Goal: Task Accomplishment & Management: Manage account settings

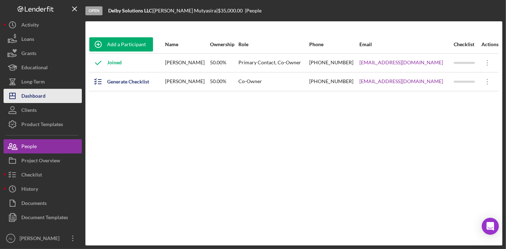
click at [43, 98] on div "Dashboard" at bounding box center [33, 97] width 24 height 16
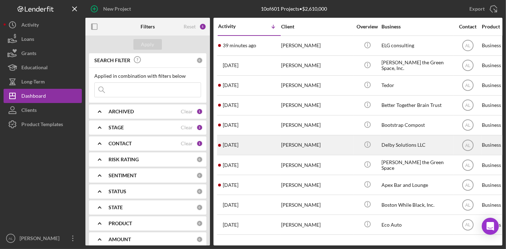
click at [332, 148] on div "[PERSON_NAME]" at bounding box center [316, 145] width 71 height 19
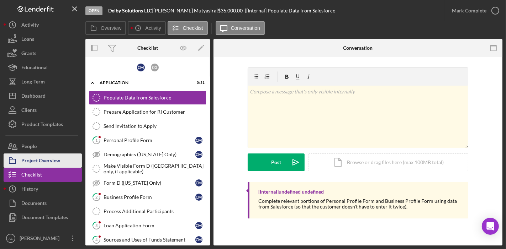
click at [43, 156] on div "Project Overview" at bounding box center [40, 162] width 39 height 16
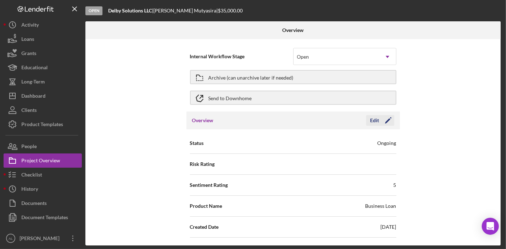
click at [387, 121] on icon "Icon/Edit" at bounding box center [388, 121] width 18 height 18
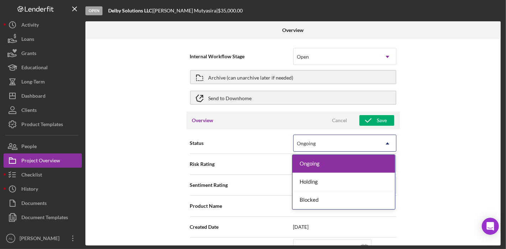
click at [388, 142] on icon "Icon/Dropdown Arrow" at bounding box center [387, 143] width 17 height 17
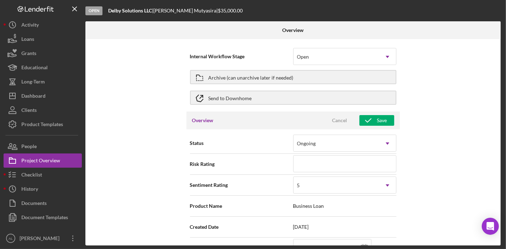
click at [431, 144] on div "Internal Workflow Stage Open Icon/Dropdown Arrow Archive (can unarchive later i…" at bounding box center [292, 142] width 415 height 207
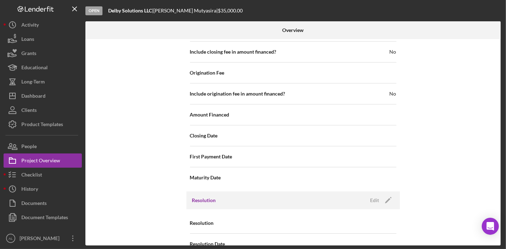
scroll to position [765, 0]
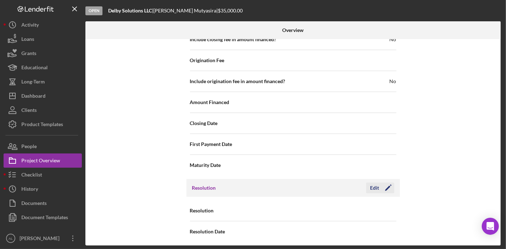
click at [388, 186] on icon "Icon/Edit" at bounding box center [388, 188] width 18 height 18
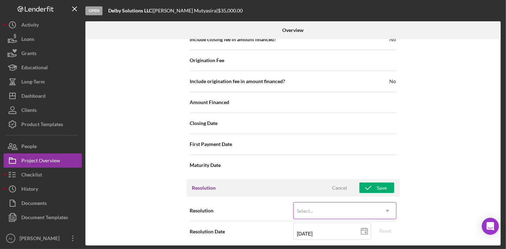
click at [387, 209] on icon "Icon/Dropdown Arrow" at bounding box center [387, 211] width 17 height 17
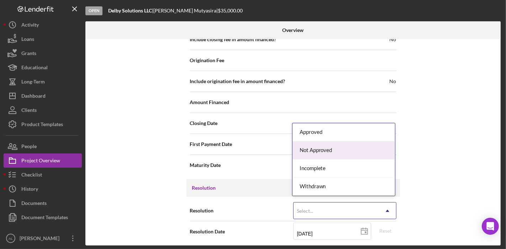
click at [358, 152] on div "Not Approved" at bounding box center [343, 151] width 102 height 18
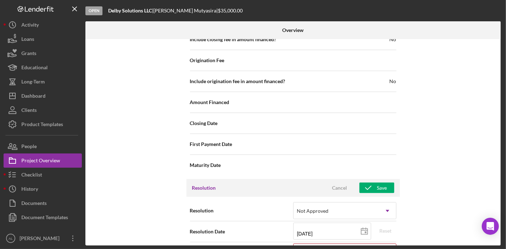
click at [387, 186] on button "Save" at bounding box center [376, 188] width 35 height 11
click at [382, 186] on div "Save" at bounding box center [382, 188] width 10 height 11
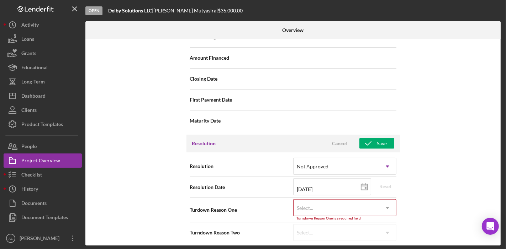
scroll to position [810, 0]
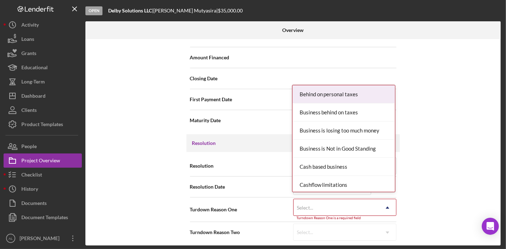
click at [389, 206] on icon "Icon/Dropdown Arrow" at bounding box center [387, 207] width 17 height 17
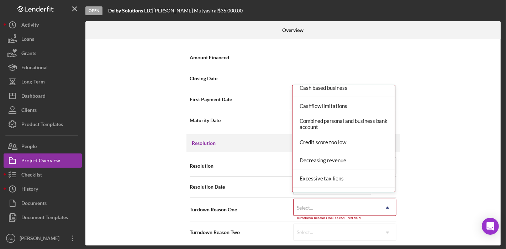
scroll to position [104, 0]
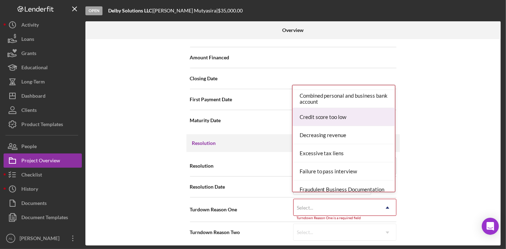
click at [363, 116] on div "Credit score too low" at bounding box center [343, 117] width 102 height 18
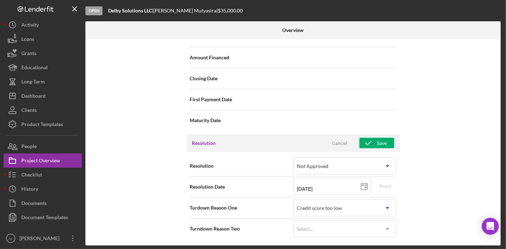
scroll to position [806, 0]
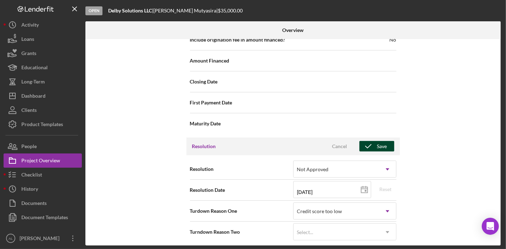
click at [385, 147] on button "Save" at bounding box center [376, 146] width 35 height 11
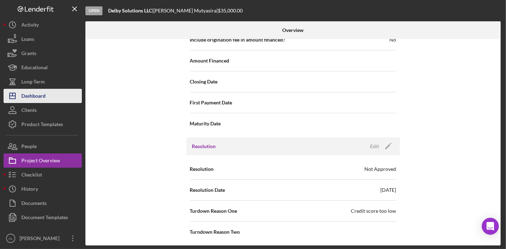
click at [46, 94] on button "Icon/Dashboard Dashboard" at bounding box center [43, 96] width 78 height 14
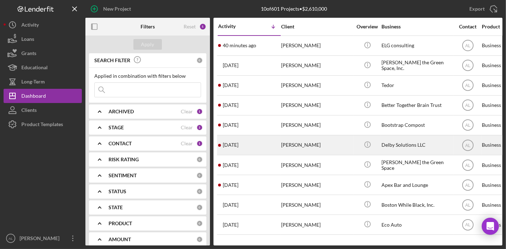
click at [327, 143] on div "[PERSON_NAME]" at bounding box center [316, 145] width 71 height 19
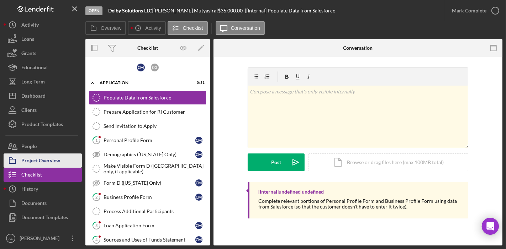
click at [52, 164] on div "Project Overview" at bounding box center [40, 162] width 39 height 16
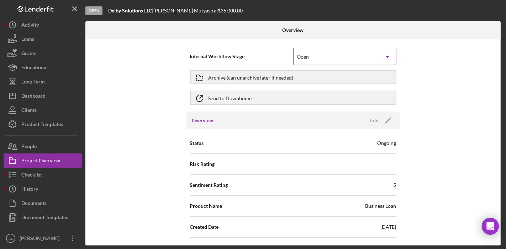
click at [374, 58] on div "Open" at bounding box center [335, 57] width 85 height 16
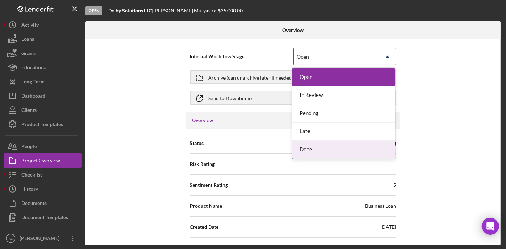
click at [335, 146] on div "Done" at bounding box center [343, 150] width 102 height 18
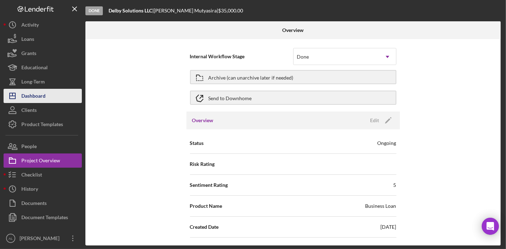
click at [57, 93] on button "Icon/Dashboard Dashboard" at bounding box center [43, 96] width 78 height 14
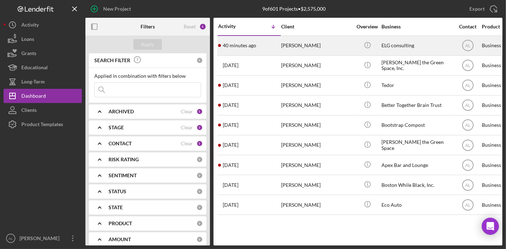
click at [320, 47] on div "[PERSON_NAME]" at bounding box center [316, 45] width 71 height 19
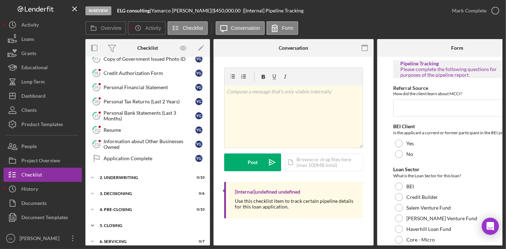
scroll to position [289, 0]
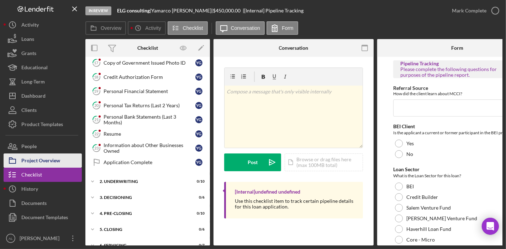
click at [59, 161] on div "Project Overview" at bounding box center [40, 162] width 39 height 16
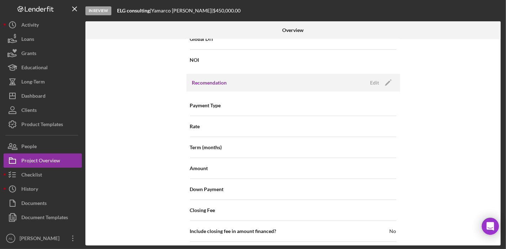
scroll to position [631, 0]
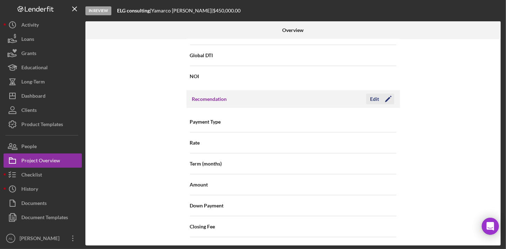
click at [387, 97] on icon "Icon/Edit" at bounding box center [388, 99] width 18 height 18
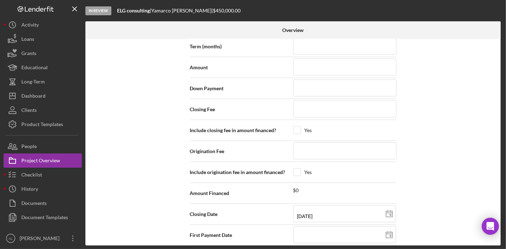
scroll to position [766, 0]
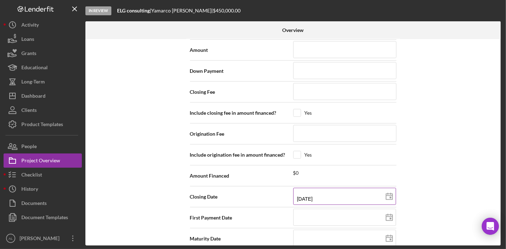
click at [391, 194] on icon at bounding box center [389, 197] width 18 height 18
type input "[DATE]"
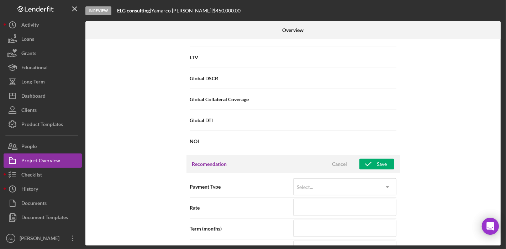
scroll to position [592, 0]
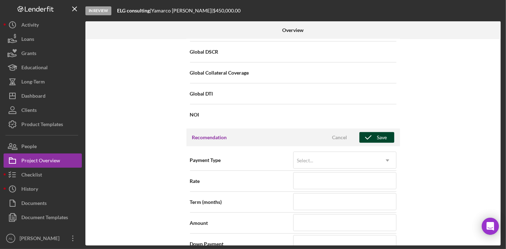
click at [377, 132] on div "Save" at bounding box center [382, 137] width 10 height 11
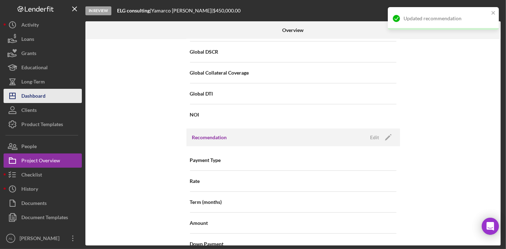
click at [43, 94] on div "Dashboard" at bounding box center [33, 97] width 24 height 16
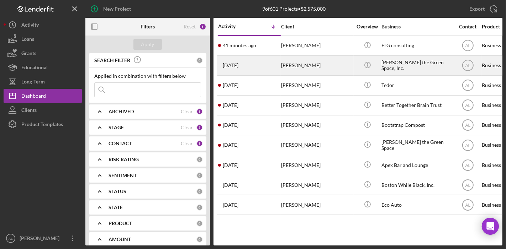
click at [305, 68] on div "[PERSON_NAME]" at bounding box center [316, 65] width 71 height 19
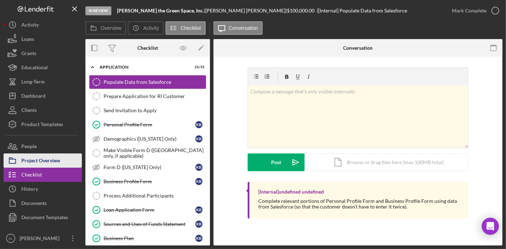
click at [53, 160] on div "Project Overview" at bounding box center [40, 162] width 39 height 16
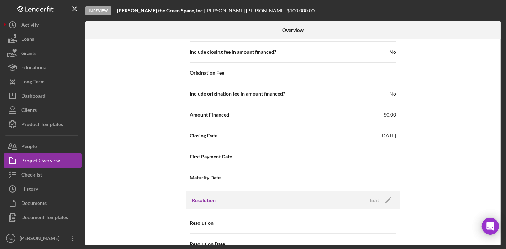
scroll to position [744, 0]
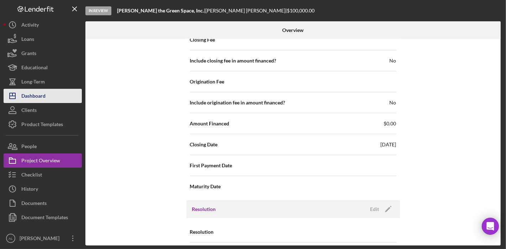
click at [48, 98] on button "Icon/Dashboard Dashboard" at bounding box center [43, 96] width 78 height 14
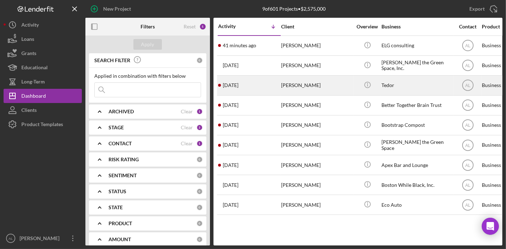
click at [297, 86] on div "[PERSON_NAME]" at bounding box center [316, 85] width 71 height 19
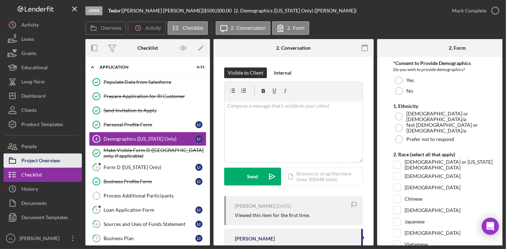
click at [56, 159] on div "Project Overview" at bounding box center [40, 162] width 39 height 16
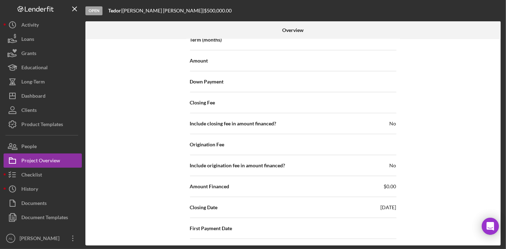
scroll to position [684, 0]
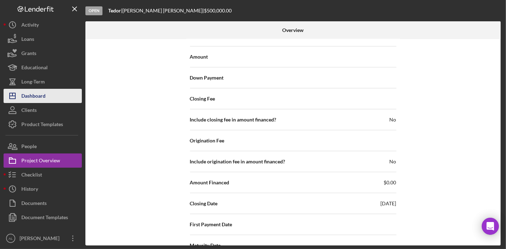
drag, startPoint x: 55, startPoint y: 159, endPoint x: 36, endPoint y: 96, distance: 64.9
click at [36, 96] on div "Dashboard" at bounding box center [33, 97] width 24 height 16
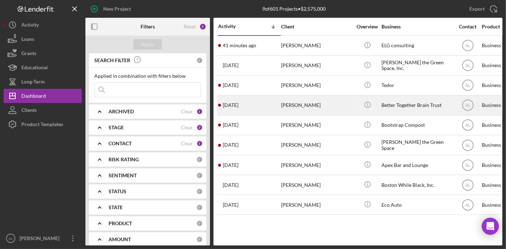
click at [335, 104] on div "[PERSON_NAME]" at bounding box center [316, 105] width 71 height 19
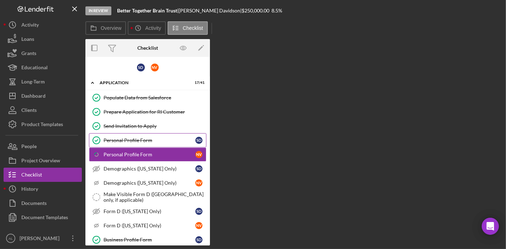
scroll to position [2, 0]
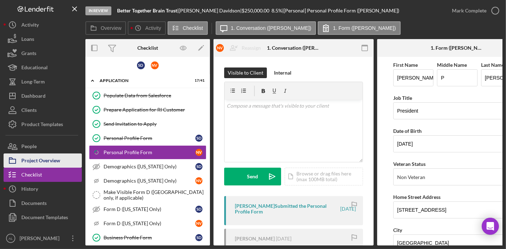
click at [53, 159] on div "Project Overview" at bounding box center [40, 162] width 39 height 16
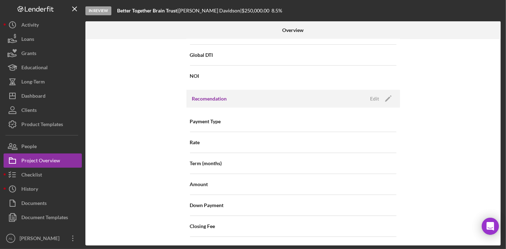
scroll to position [562, 0]
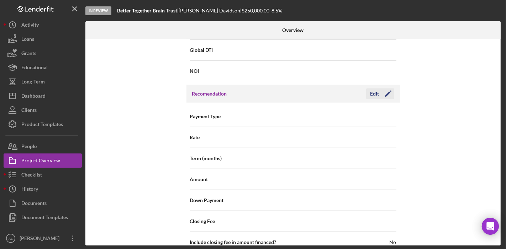
click at [390, 93] on icon "Icon/Edit" at bounding box center [388, 94] width 18 height 18
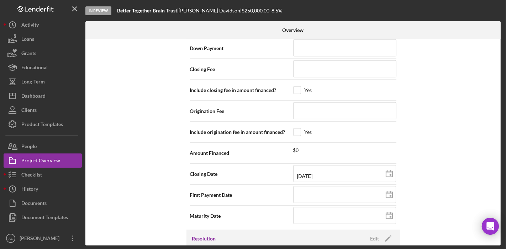
scroll to position [719, 0]
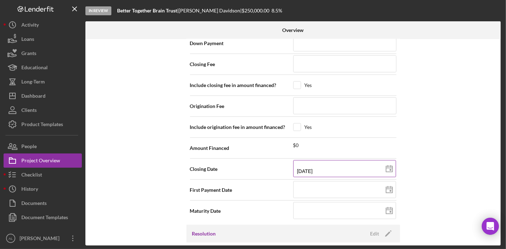
click at [389, 169] on polygon at bounding box center [389, 169] width 6 height 6
type input "[DATE]"
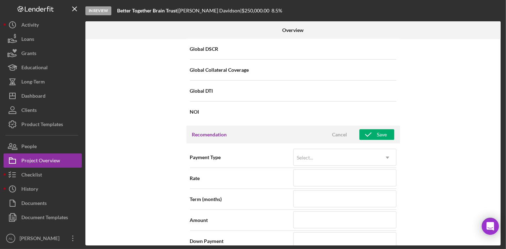
scroll to position [513, 0]
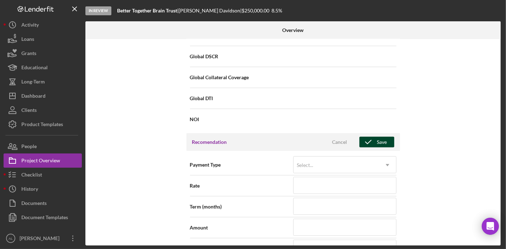
click at [382, 139] on div "Save" at bounding box center [382, 142] width 10 height 11
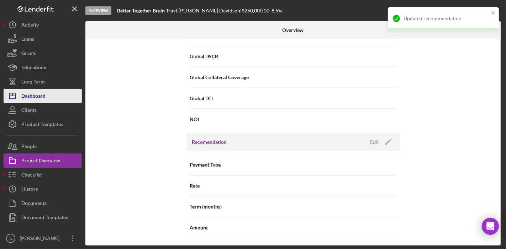
click at [37, 98] on div "Dashboard" at bounding box center [33, 97] width 24 height 16
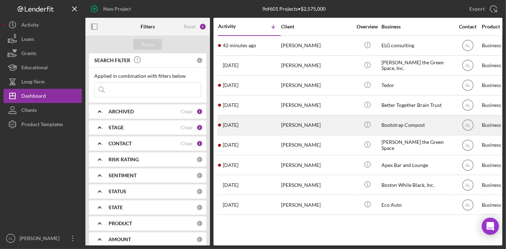
click at [387, 123] on div "Bootstrap Compost" at bounding box center [416, 125] width 71 height 19
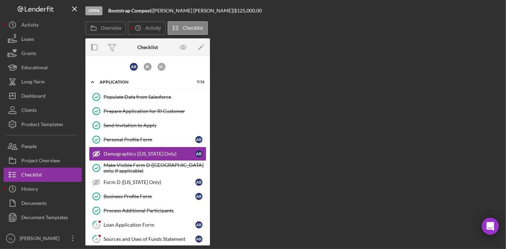
scroll to position [2, 0]
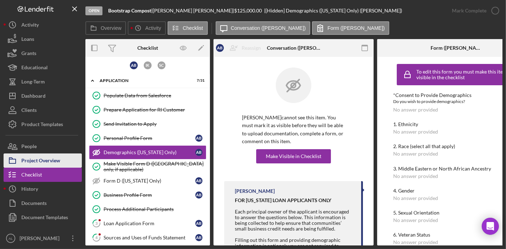
click at [58, 157] on div "Project Overview" at bounding box center [40, 162] width 39 height 16
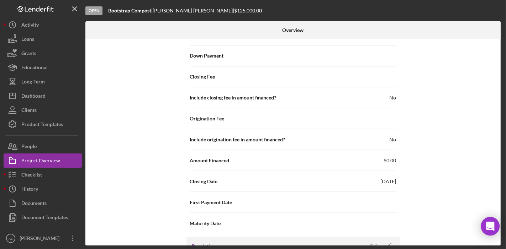
scroll to position [707, 0]
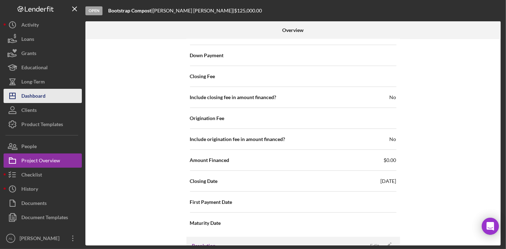
click at [56, 92] on button "Icon/Dashboard Dashboard" at bounding box center [43, 96] width 78 height 14
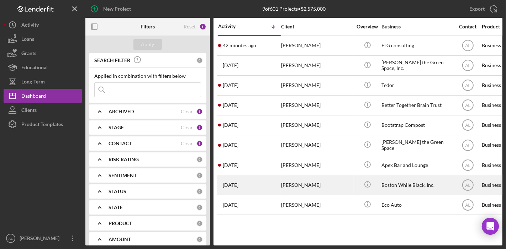
click at [300, 182] on div "[PERSON_NAME]" at bounding box center [316, 185] width 71 height 19
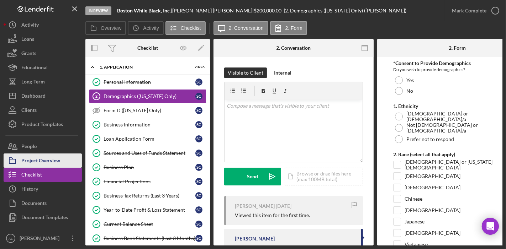
click at [48, 163] on div "Project Overview" at bounding box center [40, 162] width 39 height 16
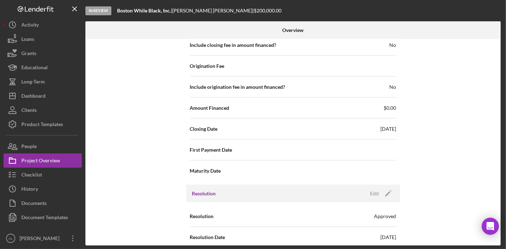
scroll to position [832, 0]
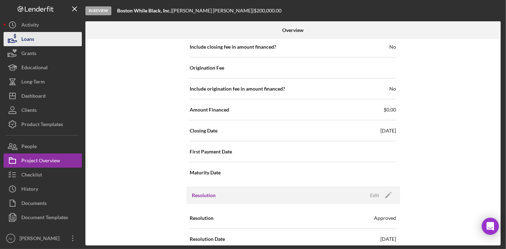
click at [26, 39] on div "Loans" at bounding box center [27, 40] width 13 height 16
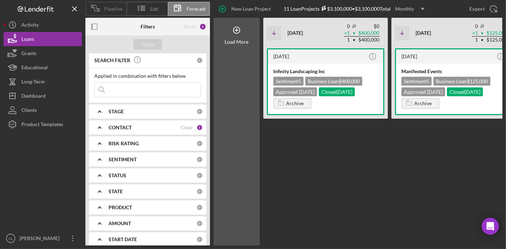
click at [114, 11] on span "Pipeline" at bounding box center [113, 9] width 18 height 6
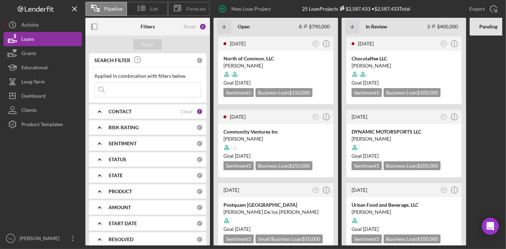
click at [168, 110] on div "CONTACT" at bounding box center [144, 112] width 72 height 6
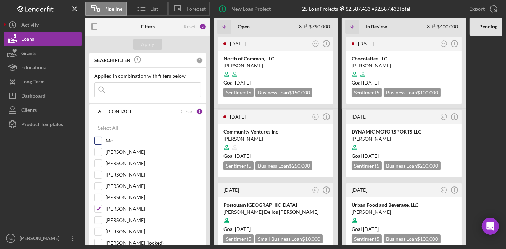
click at [100, 137] on input "Me" at bounding box center [98, 140] width 7 height 7
checkbox input "true"
click at [100, 206] on input "[PERSON_NAME]" at bounding box center [98, 209] width 7 height 7
checkbox input "false"
click at [149, 46] on div "Apply" at bounding box center [147, 44] width 13 height 11
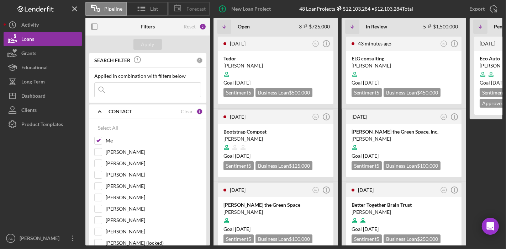
click at [183, 4] on icon at bounding box center [178, 8] width 18 height 18
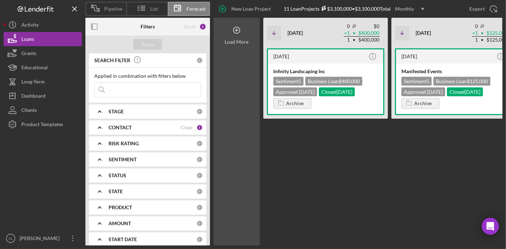
click at [235, 27] on circle at bounding box center [236, 30] width 6 height 6
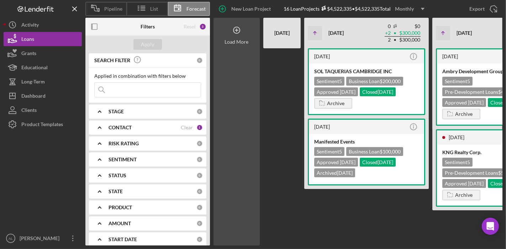
click at [235, 33] on circle at bounding box center [236, 30] width 6 height 6
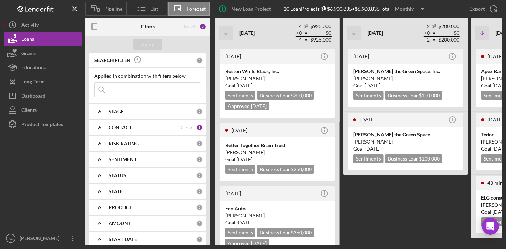
scroll to position [0, 929]
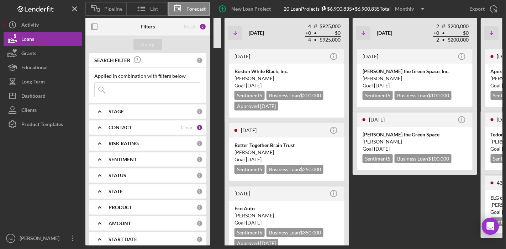
click at [422, 202] on div "[DATE] Icon/Info [PERSON_NAME] the Green Space, Inc. [PERSON_NAME] Goal [DATE] …" at bounding box center [414, 146] width 124 height 197
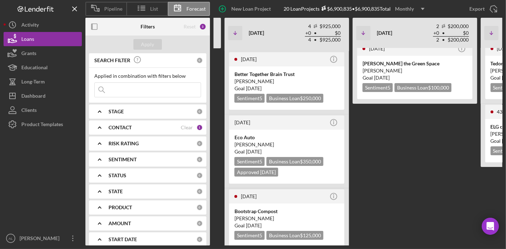
scroll to position [82, 0]
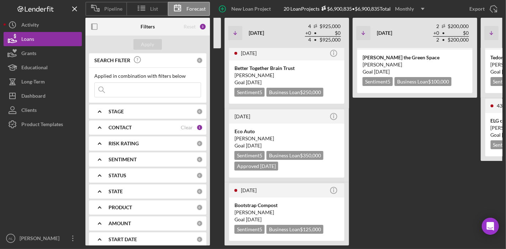
drag, startPoint x: 215, startPoint y: 34, endPoint x: 214, endPoint y: 46, distance: 12.5
click at [214, 46] on div "[DATE]" at bounding box center [201, 33] width 37 height 31
click at [214, 64] on div at bounding box center [201, 69] width 37 height 197
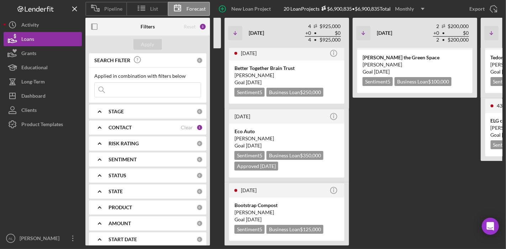
drag, startPoint x: 214, startPoint y: 64, endPoint x: 468, endPoint y: 182, distance: 279.7
drag, startPoint x: 428, startPoint y: 150, endPoint x: 427, endPoint y: 232, distance: 82.2
click at [504, 141] on div "Pipeline List Forecast New Loan Project 20 Loan Projects $6,900,835 • $6,900,83…" at bounding box center [253, 124] width 506 height 249
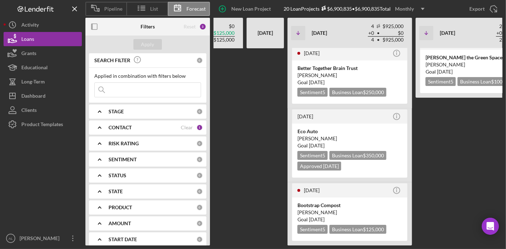
scroll to position [0, 868]
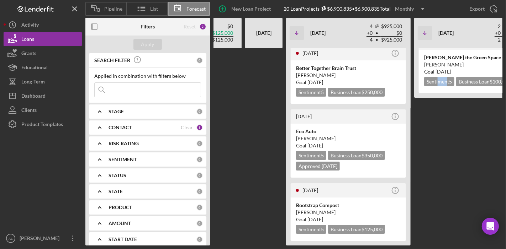
drag, startPoint x: 446, startPoint y: 192, endPoint x: 436, endPoint y: 249, distance: 57.6
click at [436, 249] on div "Pipeline List Forecast New Loan Project 20 Loan Projects $6,900,835 • $6,900,83…" at bounding box center [253, 124] width 506 height 249
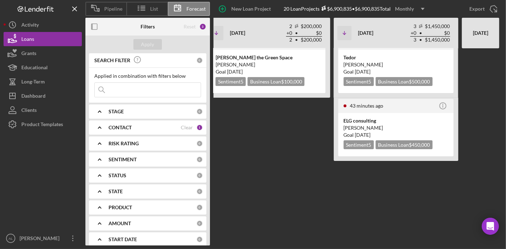
click at [491, 137] on div at bounding box center [480, 69] width 37 height 197
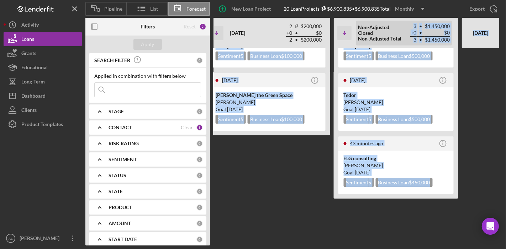
scroll to position [0, 0]
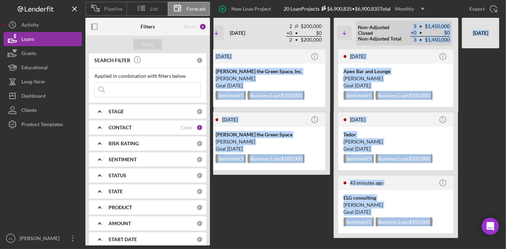
drag, startPoint x: 466, startPoint y: 139, endPoint x: 424, endPoint y: 45, distance: 103.0
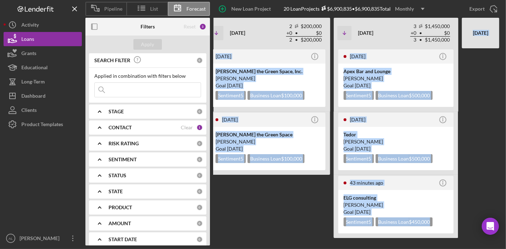
click at [314, 189] on div "[DATE] Icon/Info [PERSON_NAME] the Green Space, Inc. [PERSON_NAME] Goal [DATE] …" at bounding box center [268, 146] width 124 height 197
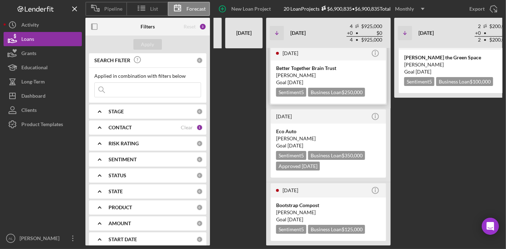
scroll to position [82, 0]
click at [289, 202] on div "Bootstrap Compost" at bounding box center [328, 205] width 105 height 7
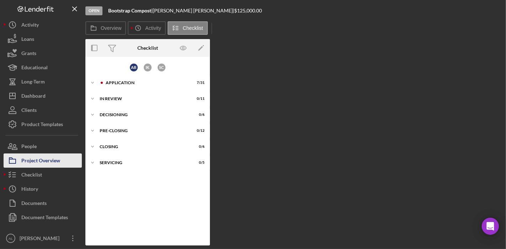
click at [55, 156] on div "Project Overview" at bounding box center [40, 162] width 39 height 16
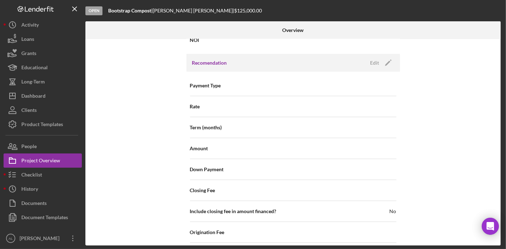
scroll to position [588, 0]
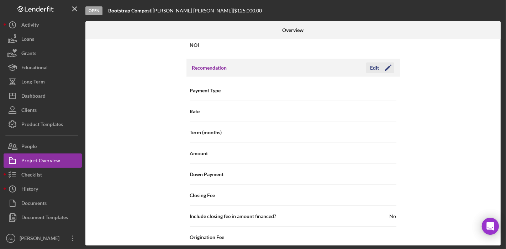
click at [390, 70] on div "Edit Icon/Edit" at bounding box center [380, 68] width 28 height 11
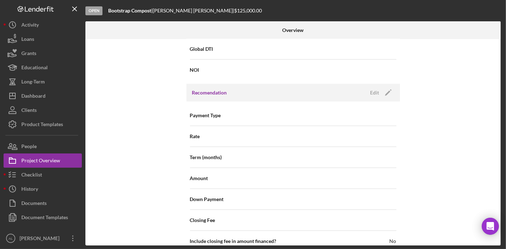
scroll to position [558, 0]
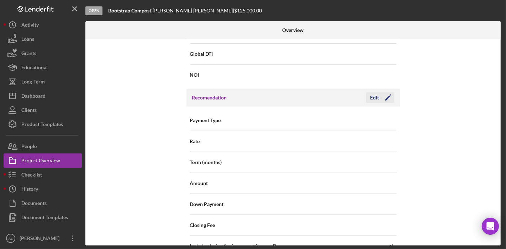
click at [383, 95] on icon "Icon/Edit" at bounding box center [388, 98] width 18 height 18
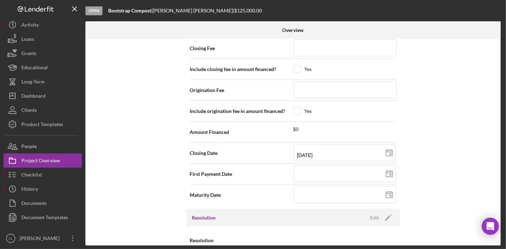
scroll to position [739, 0]
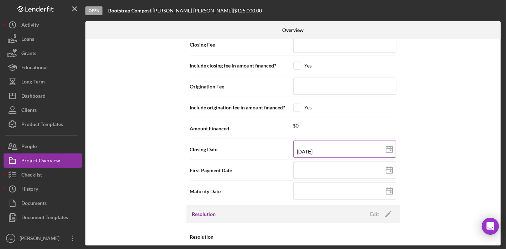
click at [390, 146] on icon at bounding box center [389, 150] width 18 height 18
type input "[DATE]"
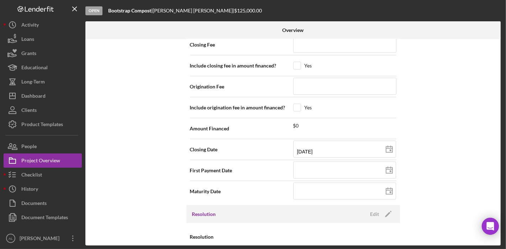
type input "[DATE]"
click at [387, 146] on icon at bounding box center [389, 150] width 18 height 18
type input "[DATE]"
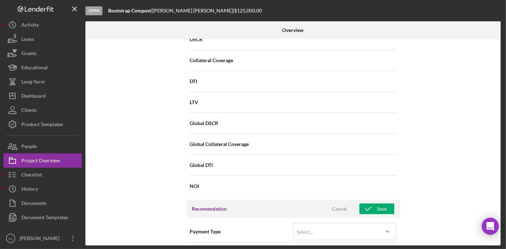
scroll to position [452, 0]
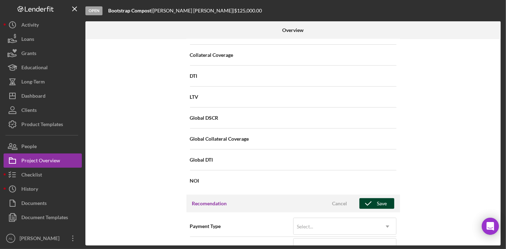
click at [383, 199] on div "Save" at bounding box center [382, 203] width 10 height 11
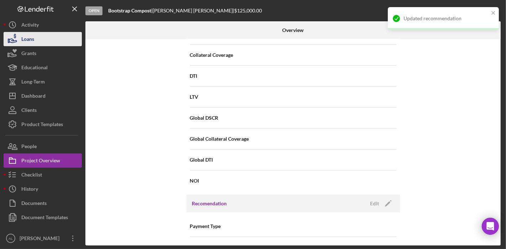
click at [44, 40] on button "Loans" at bounding box center [43, 39] width 78 height 14
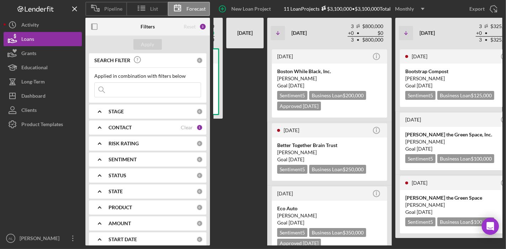
scroll to position [0, 300]
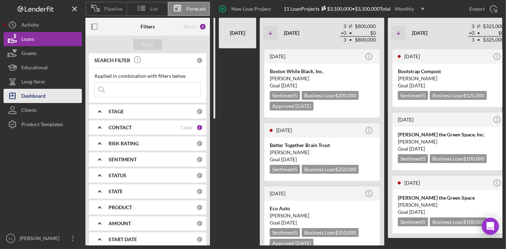
click at [47, 99] on button "Icon/Dashboard Dashboard" at bounding box center [43, 96] width 78 height 14
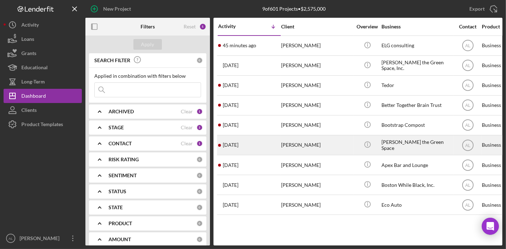
click at [304, 146] on div "[PERSON_NAME]" at bounding box center [316, 145] width 71 height 19
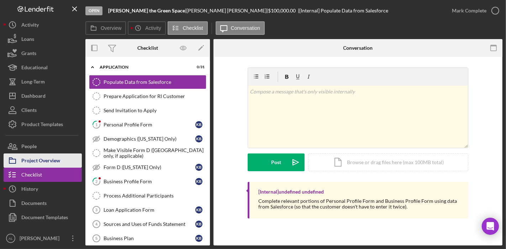
click at [60, 161] on div "Project Overview" at bounding box center [40, 162] width 39 height 16
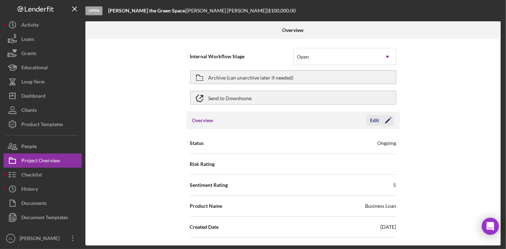
click at [390, 122] on icon "Icon/Edit" at bounding box center [388, 121] width 18 height 18
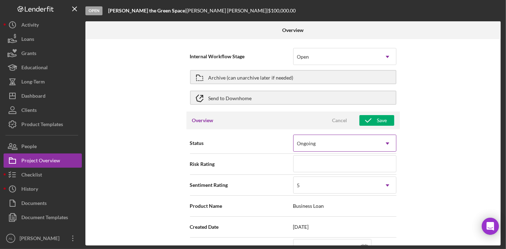
click at [389, 143] on icon "Icon/Dropdown Arrow" at bounding box center [387, 143] width 17 height 17
click at [425, 132] on div "Internal Workflow Stage Open Icon/Dropdown Arrow Archive (can unarchive later i…" at bounding box center [292, 142] width 415 height 207
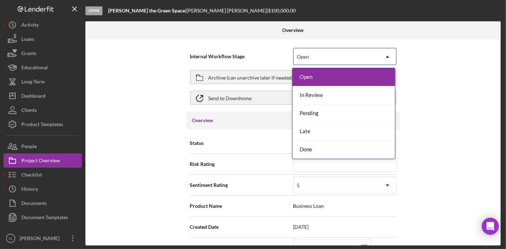
click at [384, 54] on icon "Icon/Dropdown Arrow" at bounding box center [387, 56] width 17 height 17
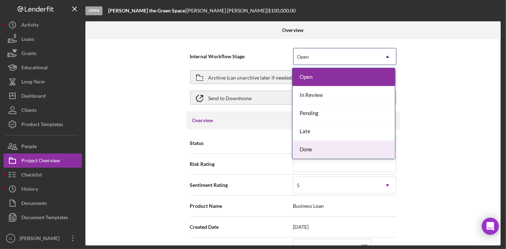
click at [329, 145] on div "Done" at bounding box center [343, 150] width 102 height 18
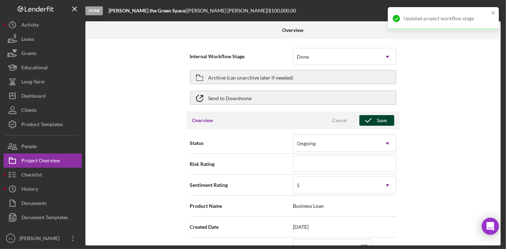
click at [373, 119] on icon "button" at bounding box center [368, 121] width 18 height 18
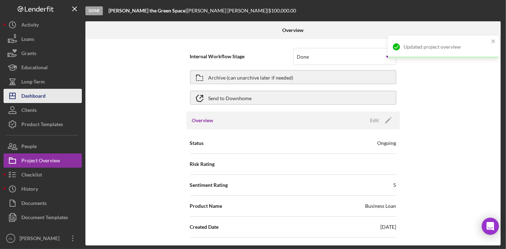
click at [43, 94] on div "Dashboard" at bounding box center [33, 97] width 24 height 16
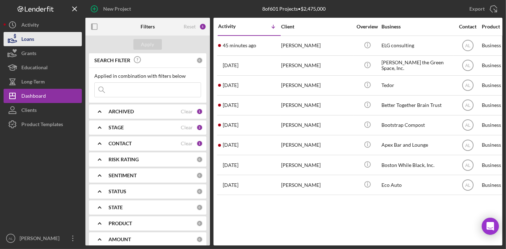
click at [38, 41] on button "Loans" at bounding box center [43, 39] width 78 height 14
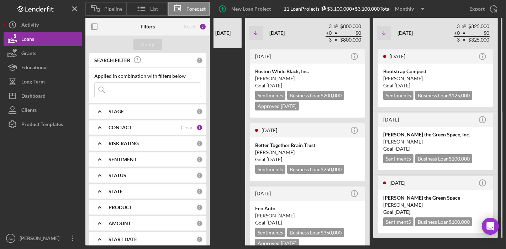
scroll to position [0, 317]
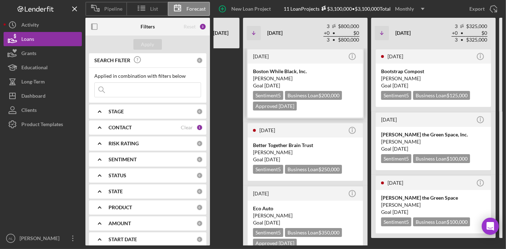
click at [362, 98] on div "Boston While Black, Inc. [PERSON_NAME] Goal [DATE] Sentiment 5 Business Loan $2…" at bounding box center [304, 91] width 115 height 54
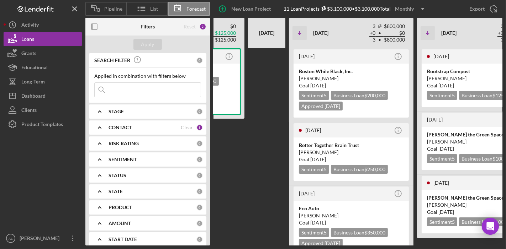
scroll to position [0, 275]
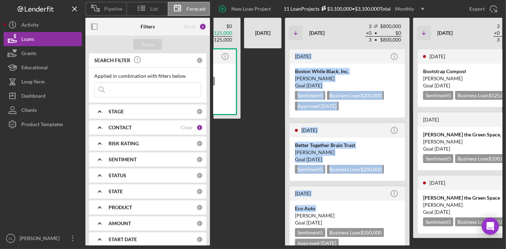
drag, startPoint x: 270, startPoint y: 139, endPoint x: 285, endPoint y: 216, distance: 78.6
click at [285, 216] on div "[DATE] Icon/Info Infinity Landscaping Inc Sentiment 5 Business Loan $400,000 Ap…" at bounding box center [349, 146] width 722 height 197
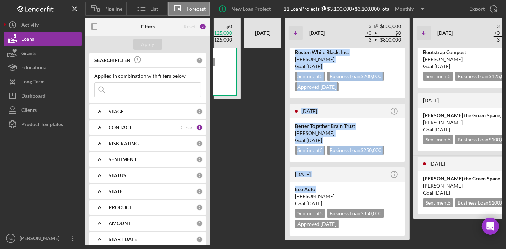
scroll to position [19, 0]
click at [275, 122] on div at bounding box center [262, 127] width 37 height 197
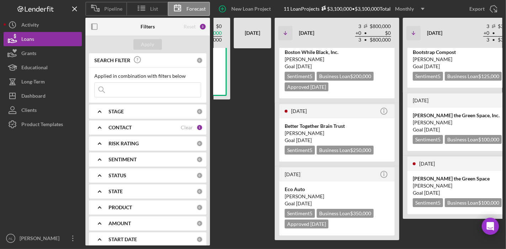
scroll to position [0, 284]
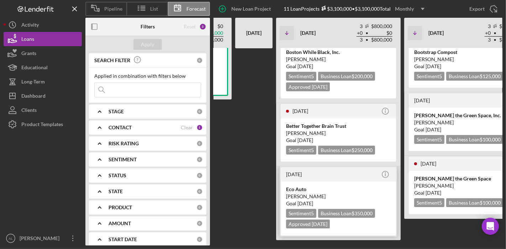
click at [371, 203] on div "Goal [DATE]" at bounding box center [338, 203] width 105 height 7
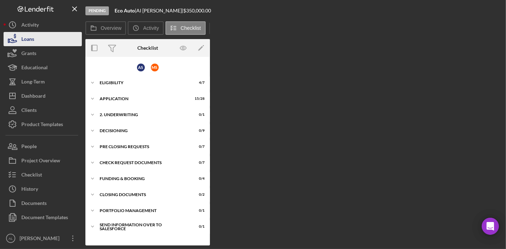
click at [32, 39] on div "Loans" at bounding box center [27, 40] width 13 height 16
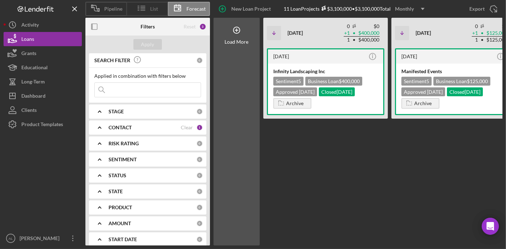
click at [151, 12] on div "List" at bounding box center [147, 9] width 42 height 14
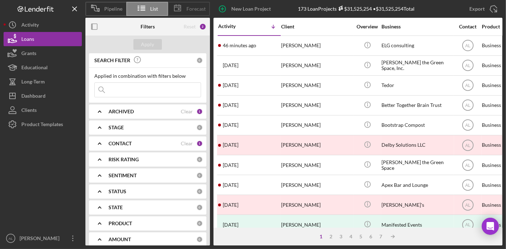
click at [187, 8] on span "Forecast" at bounding box center [195, 9] width 19 height 6
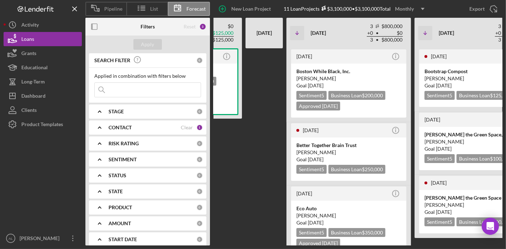
scroll to position [19, 0]
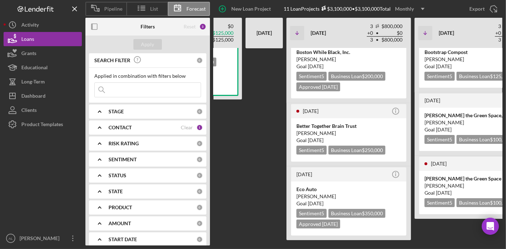
drag, startPoint x: 367, startPoint y: 163, endPoint x: 410, endPoint y: 267, distance: 112.6
click at [410, 249] on html "Pipeline List Forecast New Loan Project 11 Loan Projects $3,100,000 • $3,100,00…" at bounding box center [253, 124] width 506 height 249
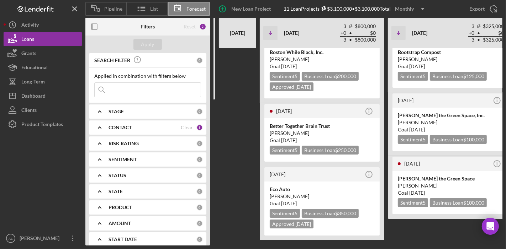
scroll to position [0, 295]
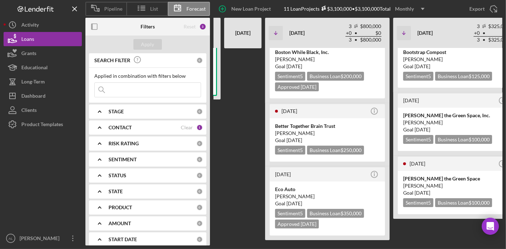
click at [241, 154] on div at bounding box center [242, 127] width 37 height 197
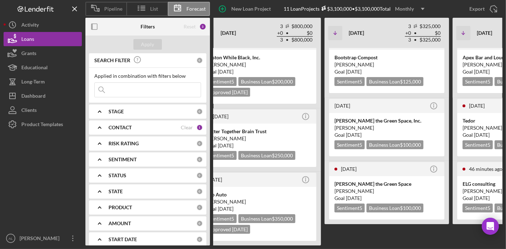
scroll to position [0, 366]
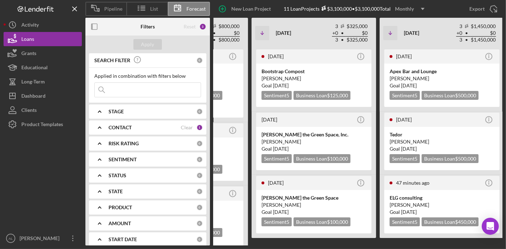
scroll to position [0, 436]
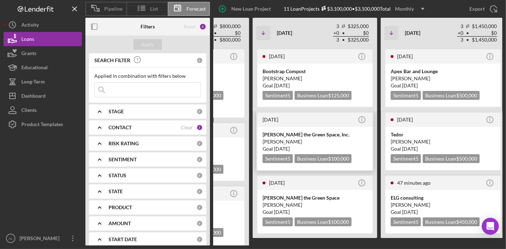
click at [322, 133] on div "[PERSON_NAME] the Green Space, Inc." at bounding box center [314, 134] width 105 height 7
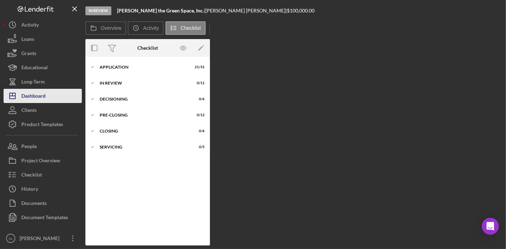
click at [48, 92] on button "Icon/Dashboard Dashboard" at bounding box center [43, 96] width 78 height 14
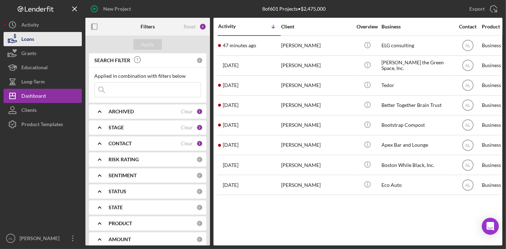
click at [48, 43] on button "Loans" at bounding box center [43, 39] width 78 height 14
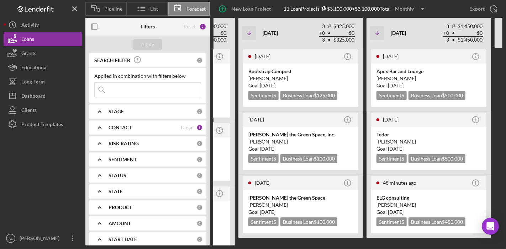
scroll to position [0, 449]
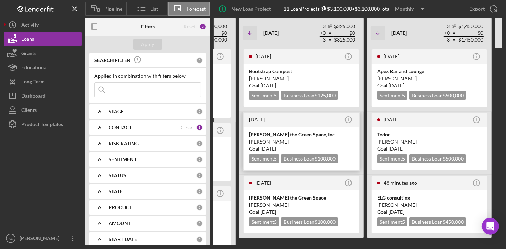
click at [307, 139] on div "[PERSON_NAME]" at bounding box center [301, 141] width 105 height 7
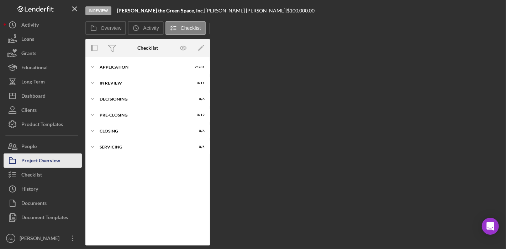
click at [49, 159] on div "Project Overview" at bounding box center [40, 162] width 39 height 16
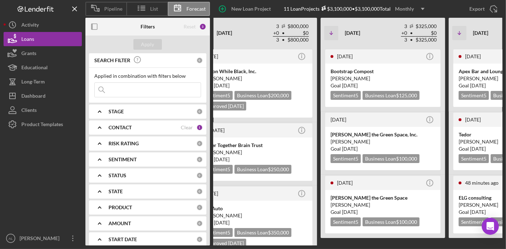
scroll to position [0, 368]
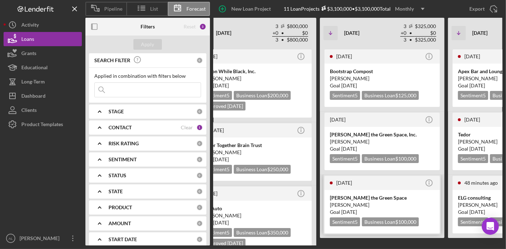
click at [358, 197] on div "[PERSON_NAME] the Green Space" at bounding box center [382, 197] width 105 height 7
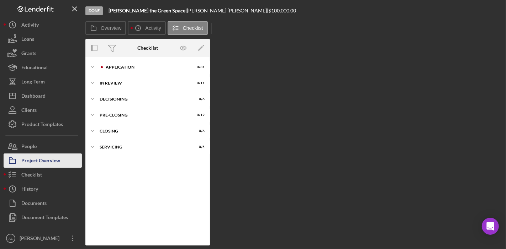
click at [59, 156] on div "Project Overview" at bounding box center [40, 162] width 39 height 16
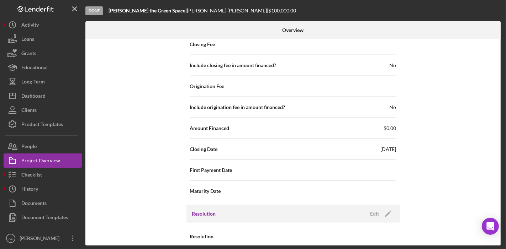
scroll to position [765, 0]
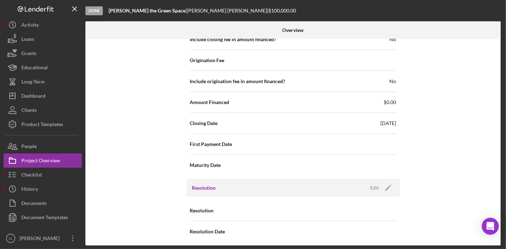
click at [384, 121] on span "[DATE]" at bounding box center [388, 123] width 16 height 7
drag, startPoint x: 501, startPoint y: 206, endPoint x: 501, endPoint y: 195, distance: 11.0
click at [501, 195] on div "Overview Internal Workflow Stage Done Icon/Dropdown Arrow Archive (can unarchiv…" at bounding box center [293, 133] width 417 height 224
click at [390, 187] on icon "Icon/Edit" at bounding box center [388, 188] width 18 height 18
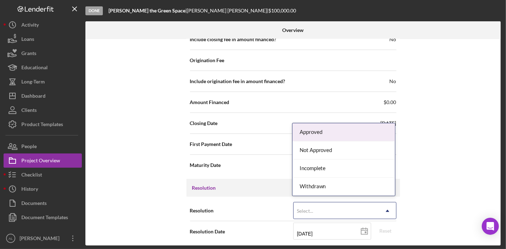
click at [387, 208] on icon "Icon/Dropdown Arrow" at bounding box center [387, 211] width 17 height 17
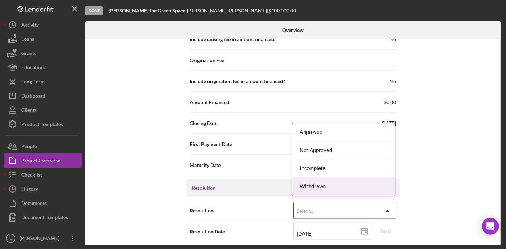
click at [367, 187] on div "Withdrawn" at bounding box center [343, 187] width 102 height 18
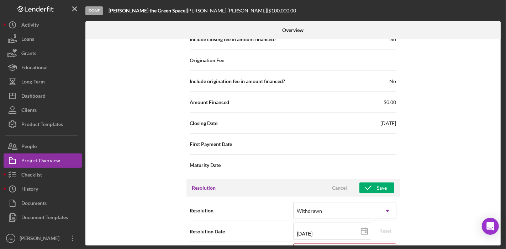
click at [501, 207] on div "Overview Internal Workflow Stage Done Icon/Dropdown Arrow Archive (can unarchiv…" at bounding box center [293, 133] width 417 height 224
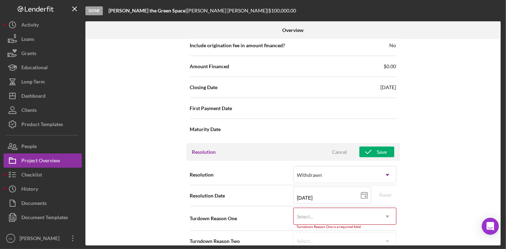
scroll to position [810, 0]
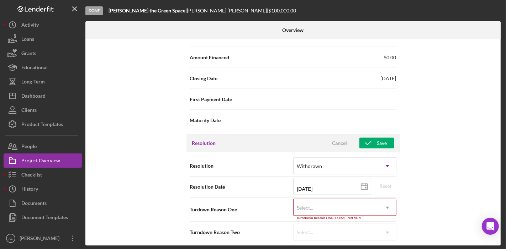
click at [385, 201] on icon "Icon/Dropdown Arrow" at bounding box center [387, 207] width 17 height 17
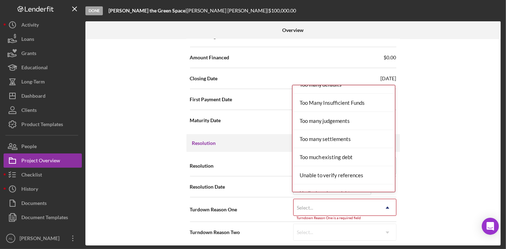
scroll to position [777, 0]
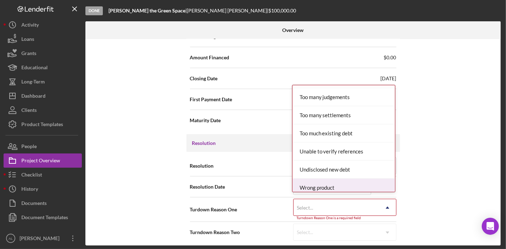
click at [357, 185] on div "Wrong product" at bounding box center [343, 188] width 102 height 18
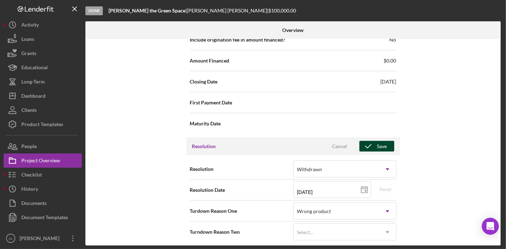
click at [386, 144] on button "Save" at bounding box center [376, 146] width 35 height 11
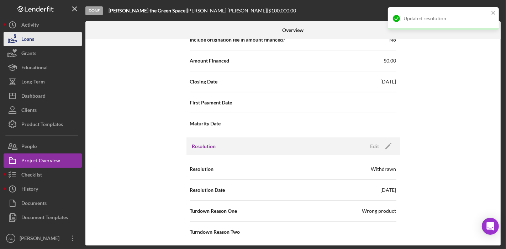
click at [37, 39] on button "Loans" at bounding box center [43, 39] width 78 height 14
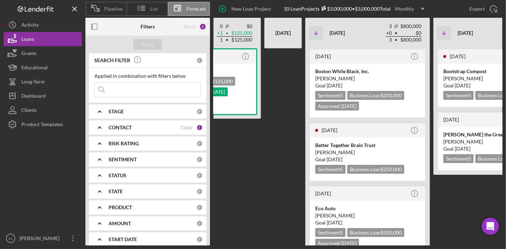
scroll to position [0, 165]
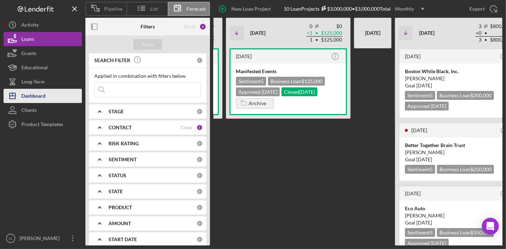
click at [24, 91] on div "Dashboard" at bounding box center [33, 97] width 24 height 16
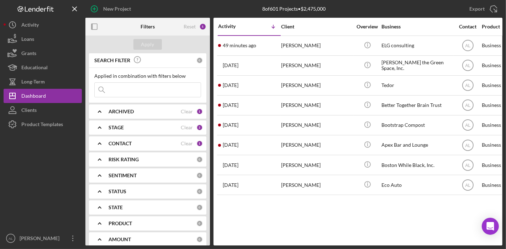
click at [159, 142] on div "CONTACT" at bounding box center [144, 144] width 72 height 6
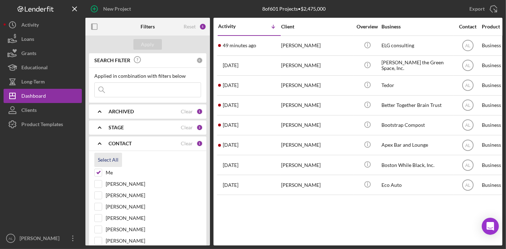
click at [101, 161] on div "Select All" at bounding box center [108, 160] width 21 height 14
checkbox input "true"
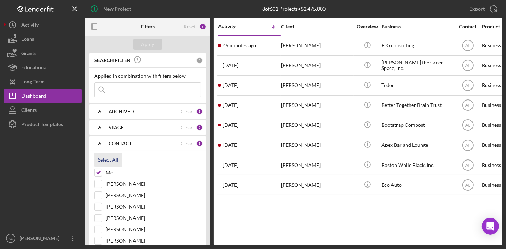
checkbox input "true"
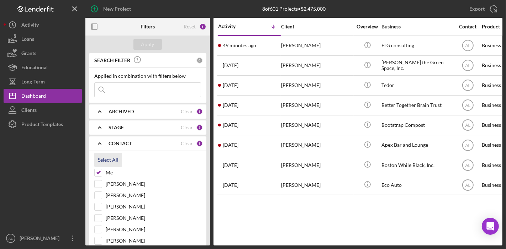
checkbox input "true"
click at [151, 47] on div "Apply" at bounding box center [147, 44] width 13 height 11
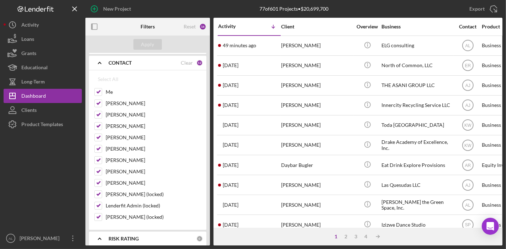
scroll to position [92, 0]
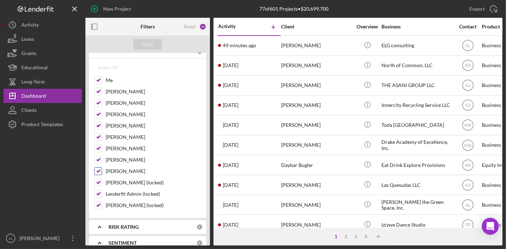
click at [98, 170] on input "[PERSON_NAME]" at bounding box center [98, 171] width 7 height 7
checkbox input "false"
click at [149, 44] on div "Apply" at bounding box center [147, 44] width 13 height 11
